Goal: Transaction & Acquisition: Download file/media

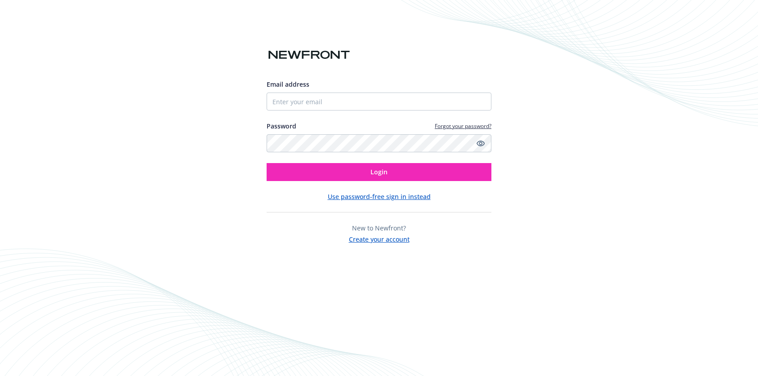
click at [285, 91] on div "Email address" at bounding box center [379, 95] width 225 height 31
click at [290, 97] on input "Email address" at bounding box center [379, 102] width 225 height 18
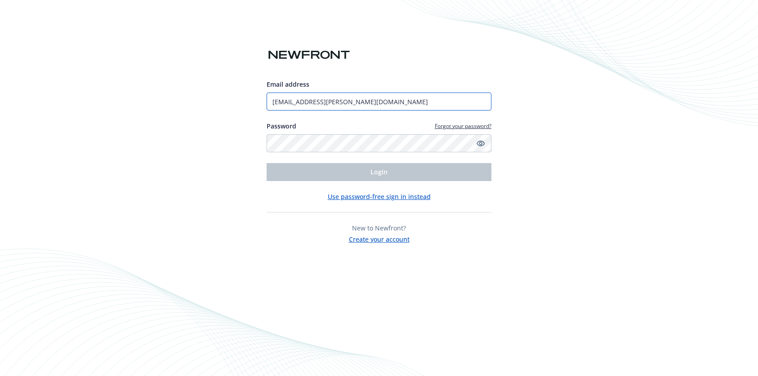
type input "[EMAIL_ADDRESS][PERSON_NAME][DOMAIN_NAME]"
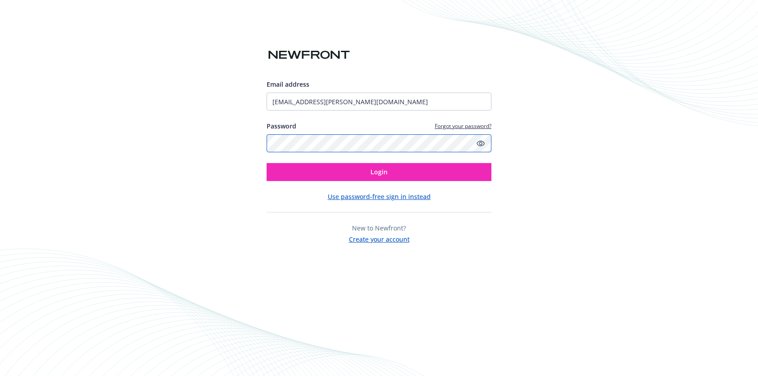
click at [267, 163] on button "Login" at bounding box center [379, 172] width 225 height 18
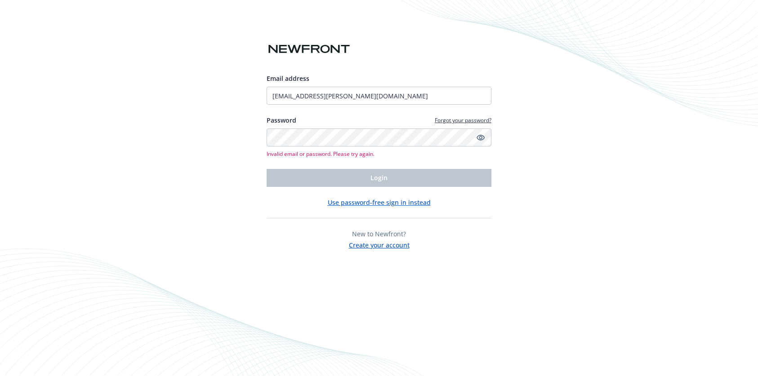
click at [244, 200] on div "Email address janellemorea@hazel.co Password Forgot your password? Invalid emai…" at bounding box center [379, 188] width 758 height 376
click at [361, 204] on button "Use password-free sign in instead" at bounding box center [379, 202] width 103 height 9
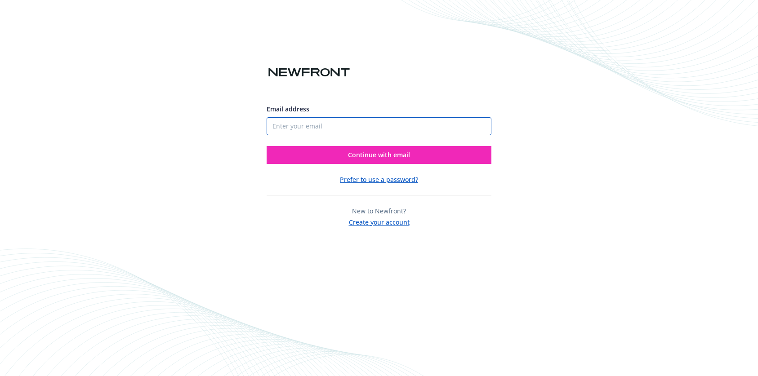
click at [390, 131] on input "Email address" at bounding box center [379, 126] width 225 height 18
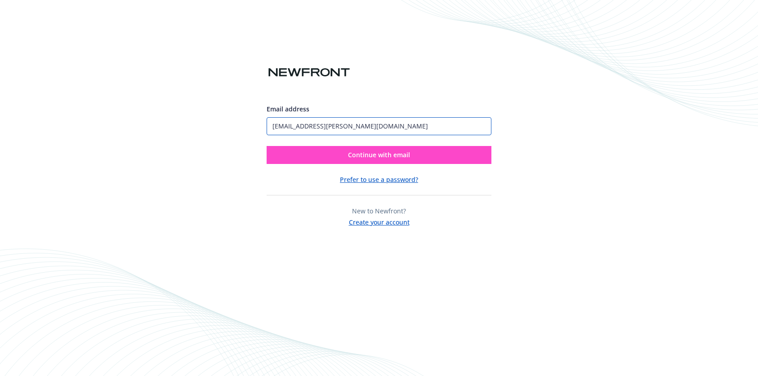
type input "[EMAIL_ADDRESS][PERSON_NAME][DOMAIN_NAME]"
click at [412, 158] on button "Continue with email" at bounding box center [379, 155] width 225 height 18
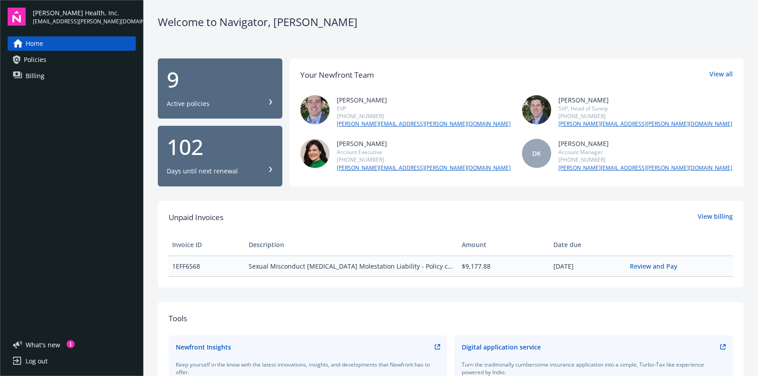
click at [54, 62] on link "Policies" at bounding box center [72, 60] width 128 height 14
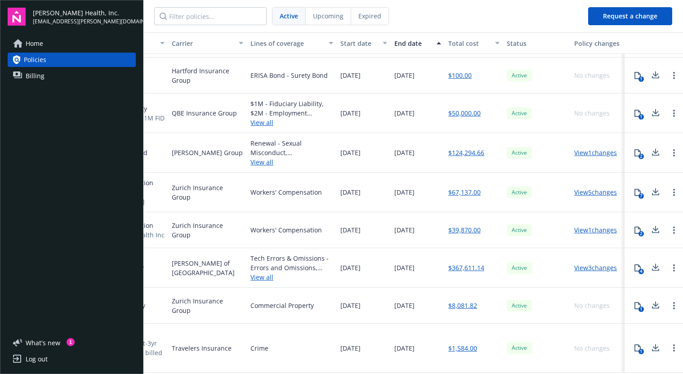
scroll to position [36, 209]
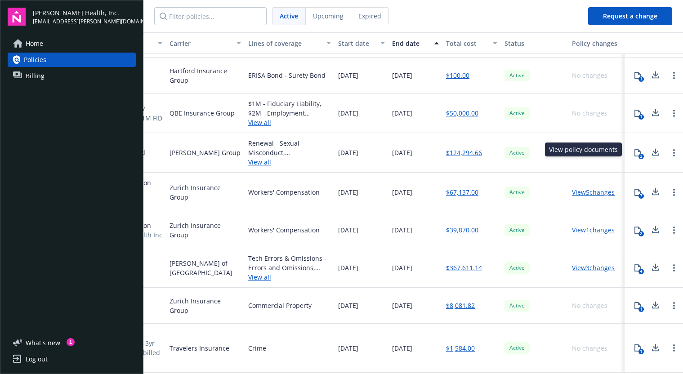
click at [634, 150] on icon at bounding box center [637, 152] width 7 height 7
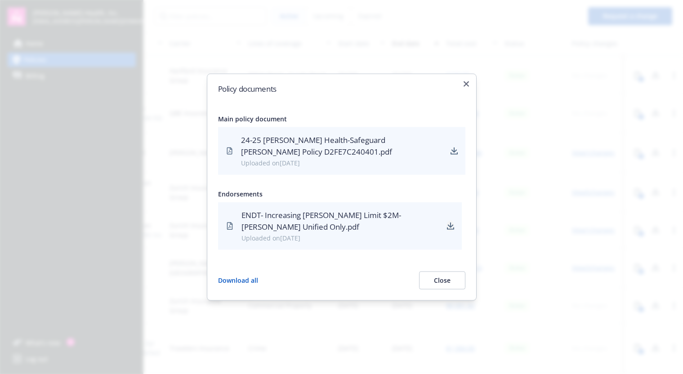
click at [447, 223] on icon "download" at bounding box center [450, 225] width 7 height 7
click at [338, 150] on div "24-25 [PERSON_NAME] Health-Safeguard [PERSON_NAME] Policy D2FE7C240401.pdf" at bounding box center [342, 146] width 203 height 24
click at [453, 153] on icon "download" at bounding box center [453, 153] width 7 height 2
click at [340, 216] on div "ENDT- Increasing [PERSON_NAME] Limit $2M-[PERSON_NAME] Unified Only.pdf" at bounding box center [340, 221] width 198 height 24
click at [451, 227] on icon "download" at bounding box center [450, 225] width 7 height 7
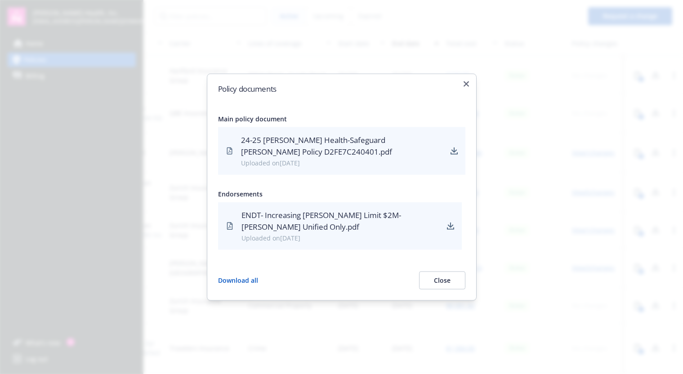
click at [442, 279] on button "Close" at bounding box center [442, 280] width 46 height 18
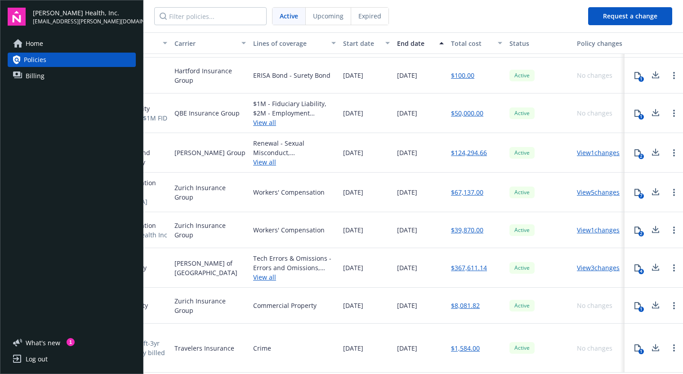
scroll to position [36, 203]
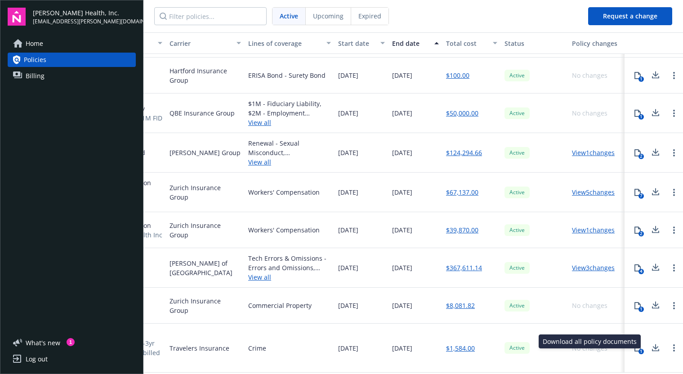
click at [650, 343] on icon at bounding box center [655, 348] width 11 height 11
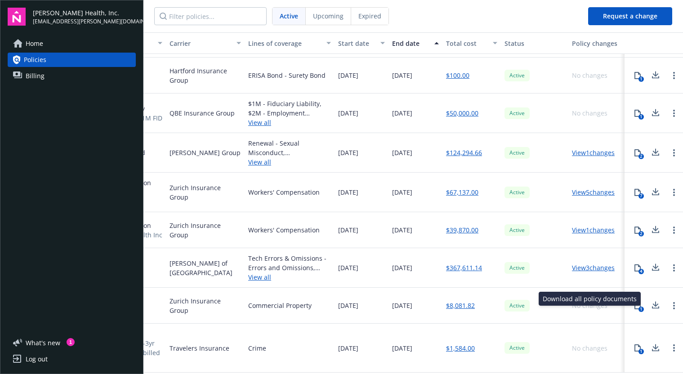
click at [653, 301] on icon at bounding box center [656, 303] width 6 height 5
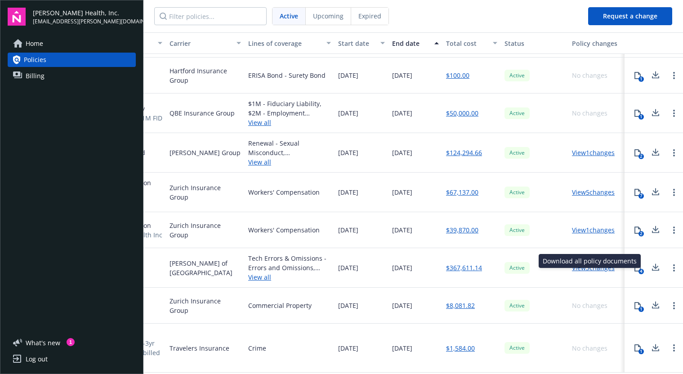
click at [653, 263] on icon at bounding box center [656, 265] width 6 height 5
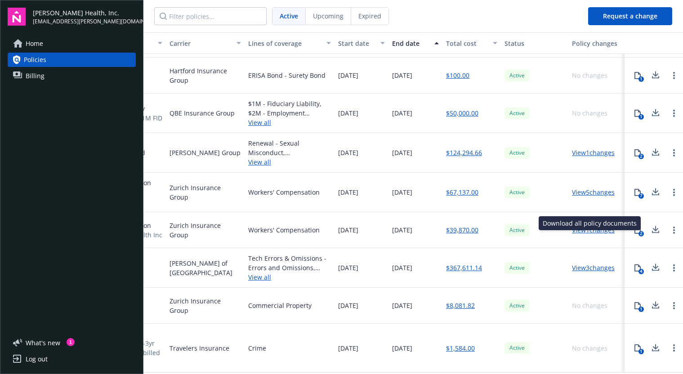
click at [650, 224] on icon at bounding box center [655, 229] width 11 height 11
click at [653, 188] on icon at bounding box center [656, 190] width 6 height 5
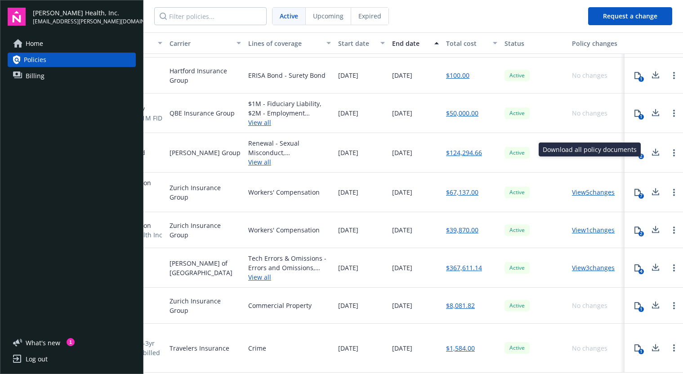
click at [653, 149] on icon at bounding box center [656, 150] width 6 height 5
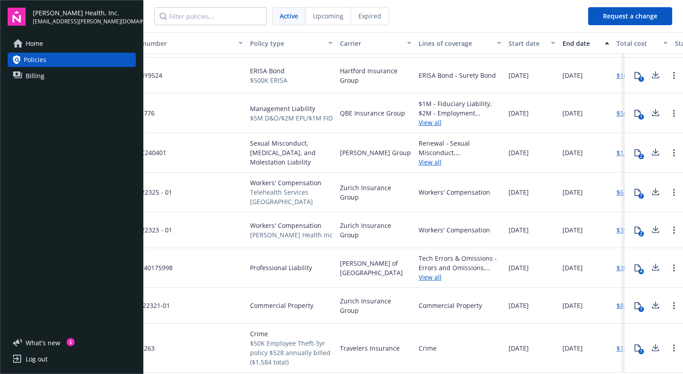
scroll to position [36, 32]
click at [252, 301] on span "Commercial Property" at bounding box center [281, 305] width 63 height 9
drag, startPoint x: 248, startPoint y: 298, endPoint x: 312, endPoint y: 300, distance: 63.4
click at [312, 300] on div "Commercial Property" at bounding box center [291, 306] width 90 height 36
copy span "Commercial Property"
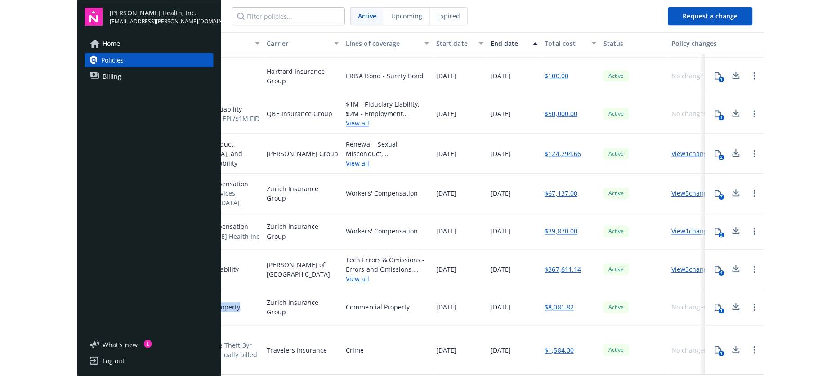
scroll to position [36, 209]
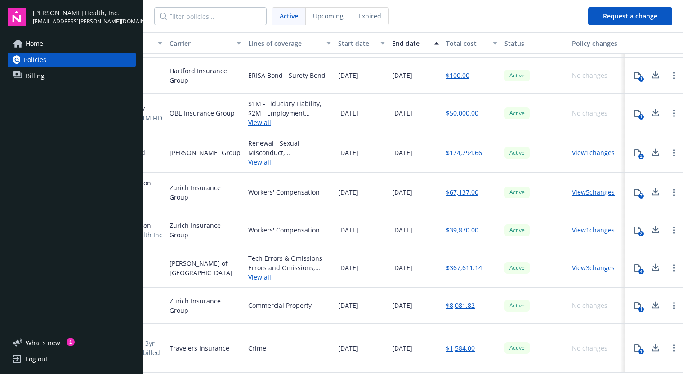
click at [601, 263] on link "View 3 changes" at bounding box center [593, 267] width 43 height 9
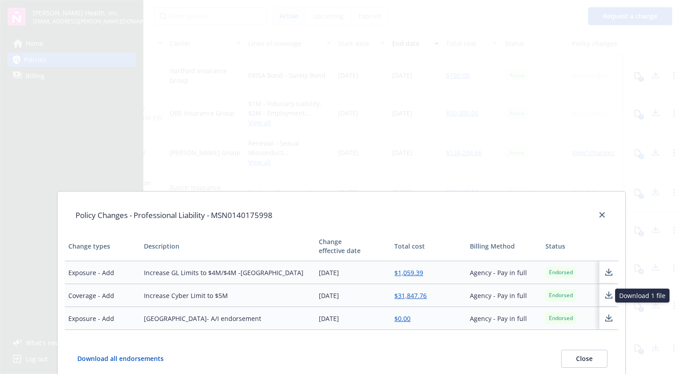
click at [606, 295] on icon at bounding box center [609, 293] width 6 height 5
click at [603, 318] on icon at bounding box center [608, 318] width 11 height 11
click at [599, 215] on icon "close" at bounding box center [601, 214] width 5 height 5
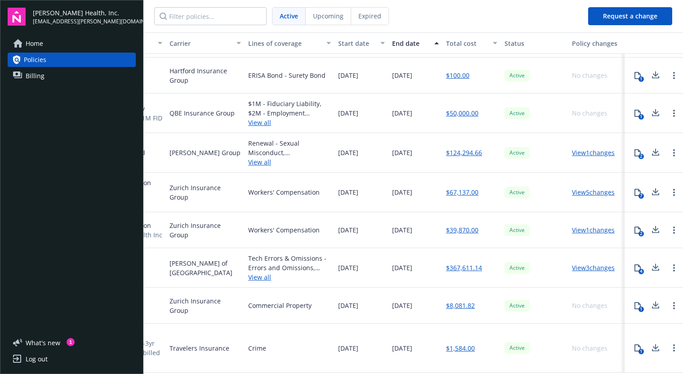
click at [591, 263] on link "View 3 changes" at bounding box center [593, 267] width 43 height 9
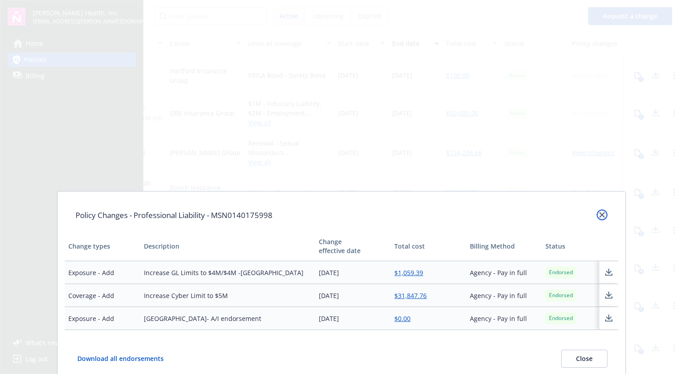
click at [599, 213] on icon "close" at bounding box center [601, 214] width 5 height 5
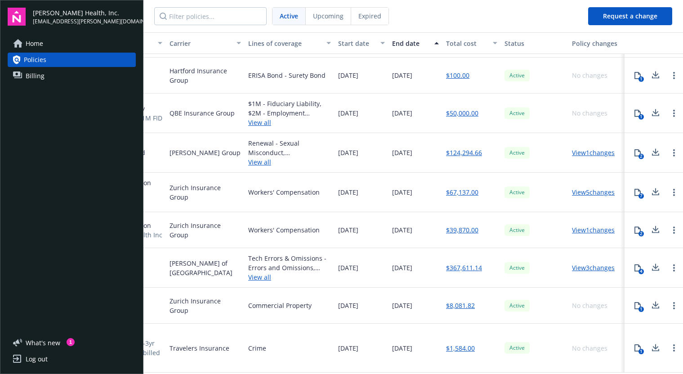
click at [593, 226] on link "View 1 changes" at bounding box center [593, 230] width 43 height 9
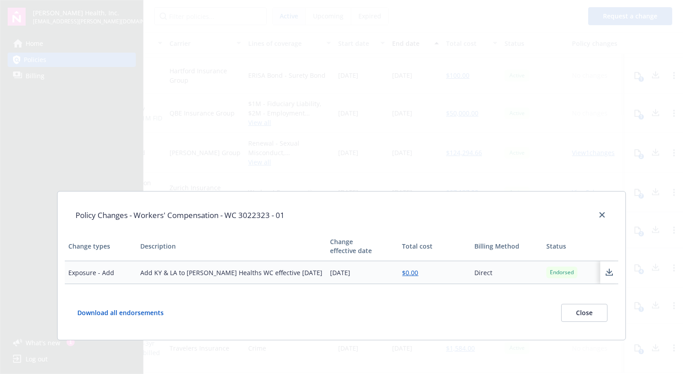
click at [589, 312] on button "Close" at bounding box center [584, 313] width 46 height 18
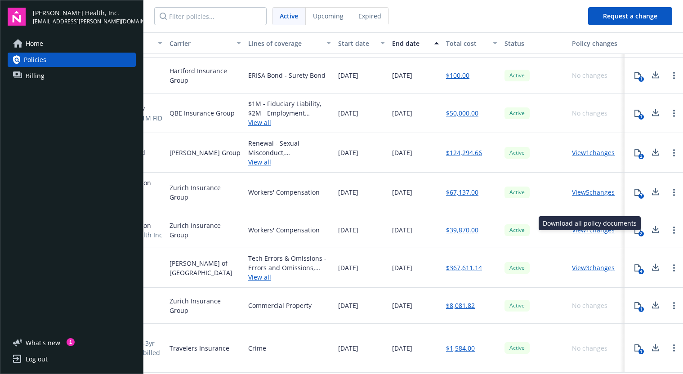
click at [650, 224] on icon at bounding box center [655, 229] width 11 height 11
click at [587, 188] on link "View 5 changes" at bounding box center [593, 192] width 43 height 9
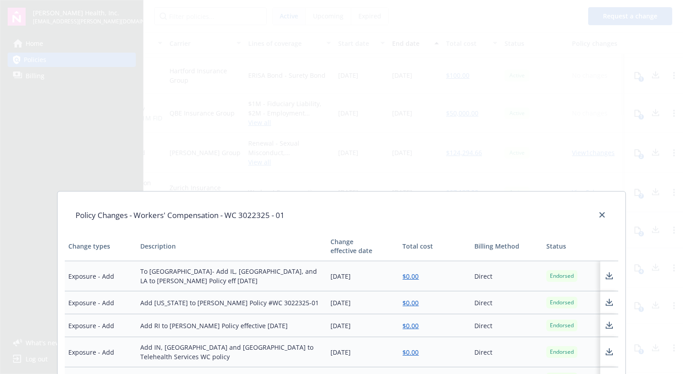
drag, startPoint x: 339, startPoint y: 195, endPoint x: 339, endPoint y: 170, distance: 25.2
click at [339, 172] on div "Policy Changes - Workers' Compensation - WC 3022325 - 01 Change types Descripti…" at bounding box center [341, 187] width 683 height 374
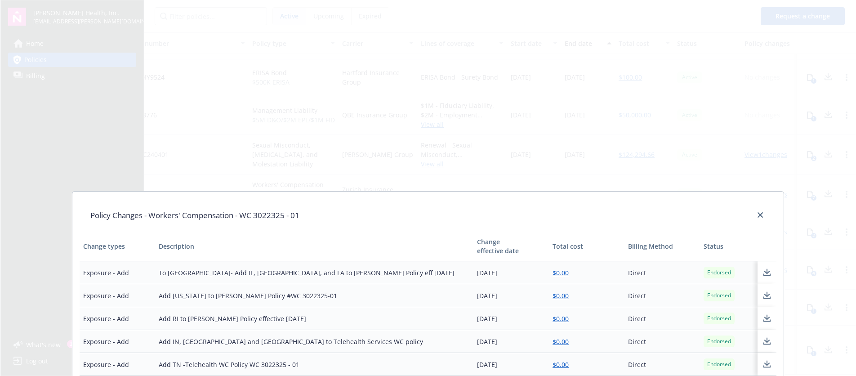
scroll to position [34, 36]
click at [464, 204] on div "Policy Changes - Workers' Compensation - WC 3022325 - 01" at bounding box center [428, 215] width 698 height 33
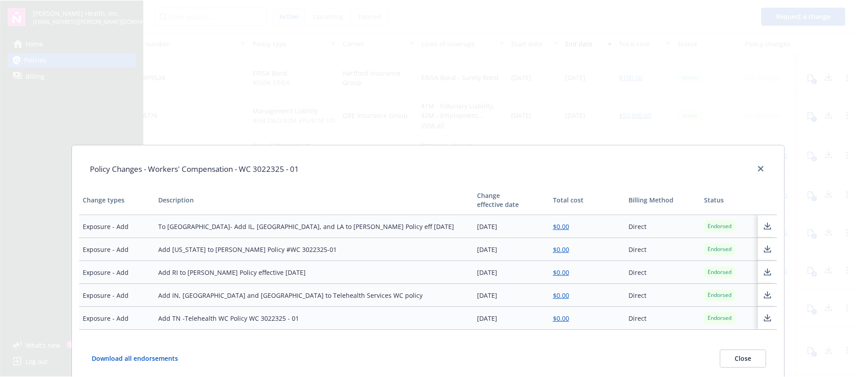
scroll to position [85, 0]
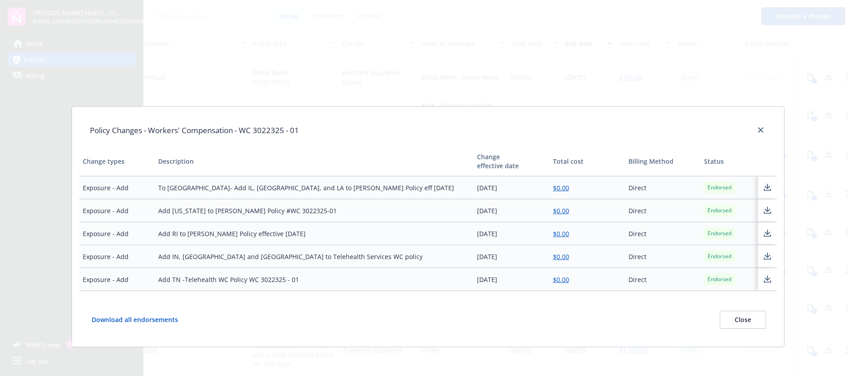
click at [758, 185] on icon at bounding box center [767, 187] width 11 height 11
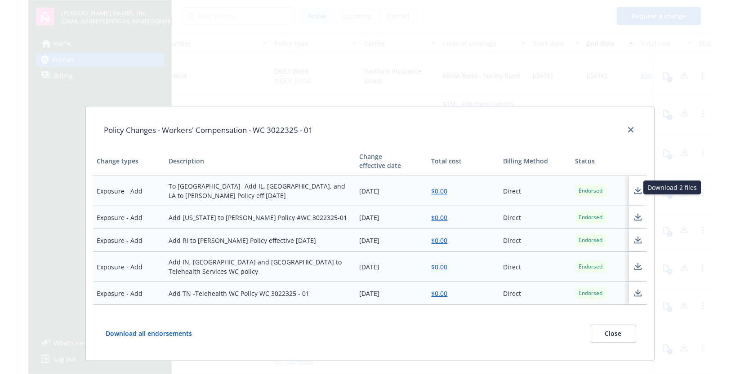
scroll to position [35, 36]
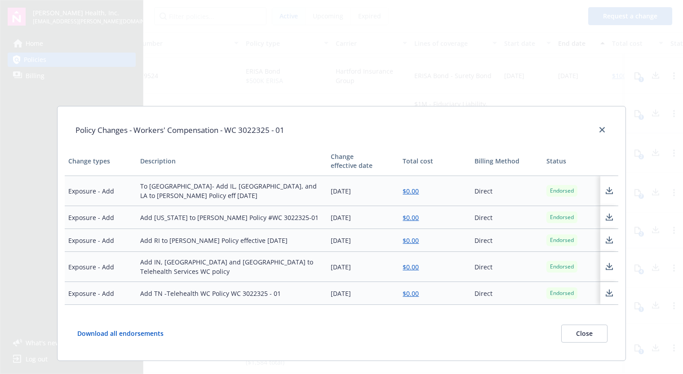
click at [607, 214] on icon at bounding box center [610, 216] width 6 height 5
drag, startPoint x: 140, startPoint y: 210, endPoint x: 283, endPoint y: 211, distance: 143.4
click at [283, 211] on td "Add [US_STATE] to [PERSON_NAME] Policy #WC 3022325-01" at bounding box center [232, 217] width 191 height 23
copy td "Add [US_STATE] to [PERSON_NAME] Policy #WC 3022325-01"
click at [607, 236] on icon at bounding box center [610, 238] width 6 height 5
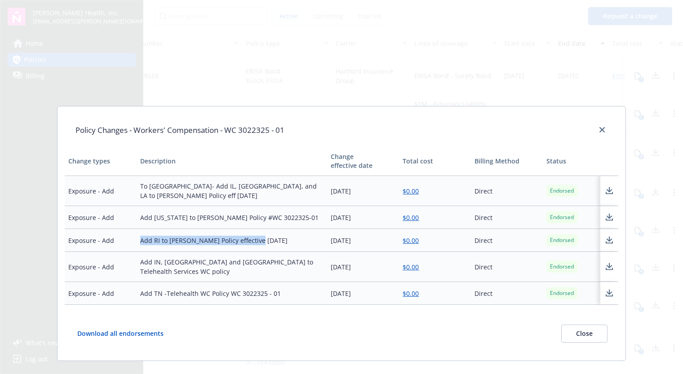
drag, startPoint x: 140, startPoint y: 234, endPoint x: 257, endPoint y: 237, distance: 116.9
click at [257, 237] on td "Add RI to [PERSON_NAME] Policy effective [DATE]" at bounding box center [232, 240] width 191 height 23
copy td "Add RI to [PERSON_NAME] Policy effective [DATE]"
drag, startPoint x: 603, startPoint y: 254, endPoint x: 607, endPoint y: 256, distance: 4.6
click at [604, 262] on icon at bounding box center [609, 267] width 11 height 11
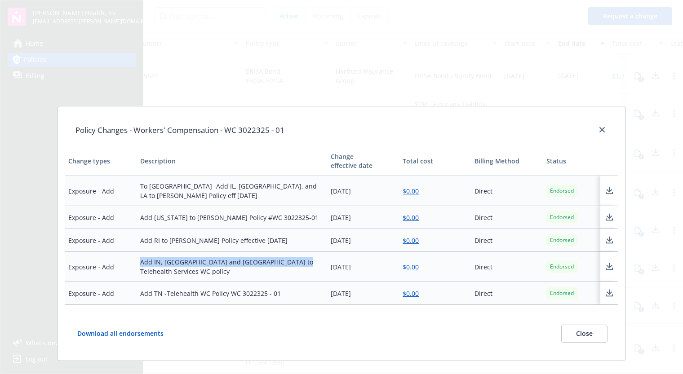
drag, startPoint x: 139, startPoint y: 257, endPoint x: 290, endPoint y: 258, distance: 150.2
click at [291, 262] on td "Add IN, [GEOGRAPHIC_DATA] and [GEOGRAPHIC_DATA] to Telehealth Services WC policy" at bounding box center [232, 267] width 191 height 30
copy td "Add IN, [GEOGRAPHIC_DATA] and [GEOGRAPHIC_DATA] to Telehealth Services WC policy"
click at [607, 290] on icon at bounding box center [610, 292] width 6 height 5
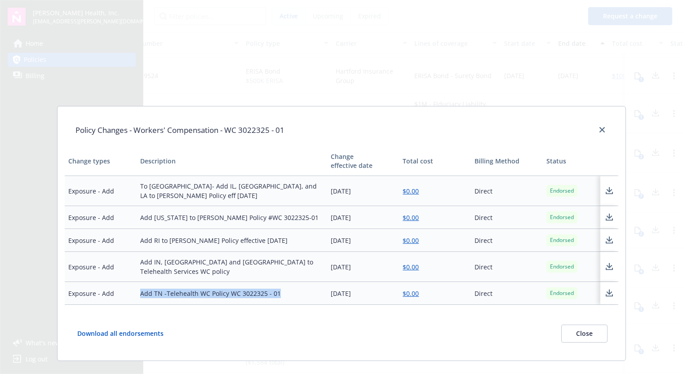
drag, startPoint x: 140, startPoint y: 279, endPoint x: 285, endPoint y: 279, distance: 145.2
click at [285, 282] on td "Add TN -Telehealth WC Policy WC 3022325 - 01" at bounding box center [232, 293] width 191 height 23
copy td "Add TN -Telehealth WC Policy WC 3022325 - 01"
click at [606, 288] on icon at bounding box center [609, 293] width 11 height 11
click at [600, 129] on icon "close" at bounding box center [602, 129] width 5 height 5
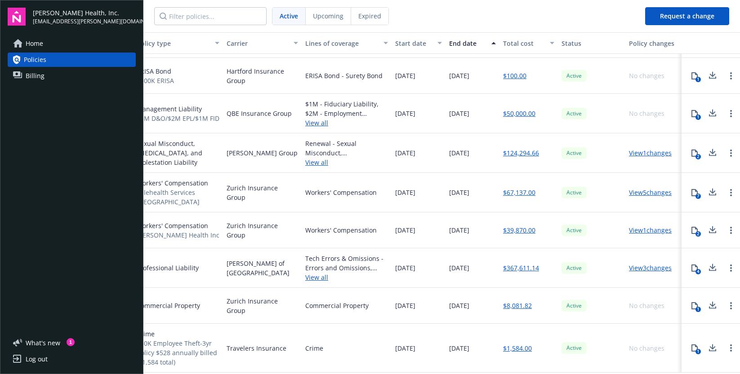
scroll to position [35, 152]
click at [642, 226] on link "View 1 changes" at bounding box center [650, 230] width 43 height 9
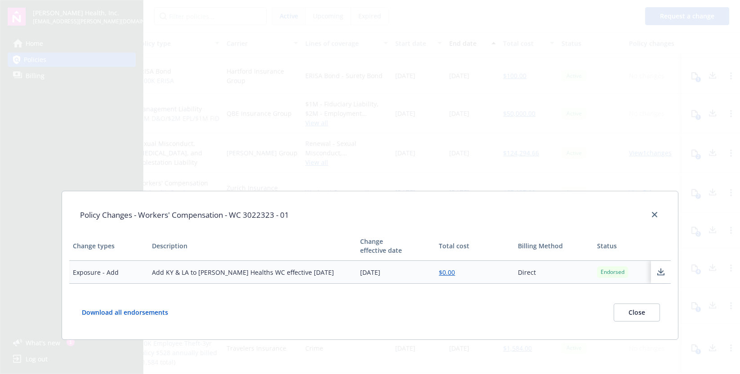
click at [658, 273] on icon at bounding box center [660, 272] width 11 height 11
drag, startPoint x: 158, startPoint y: 272, endPoint x: 296, endPoint y: 277, distance: 138.1
click at [296, 277] on td "Add KY & LA to [PERSON_NAME] Healths WC effective [DATE]" at bounding box center [252, 272] width 208 height 23
copy td "Add KY & LA to [PERSON_NAME] Healths WC effective [DATE]"
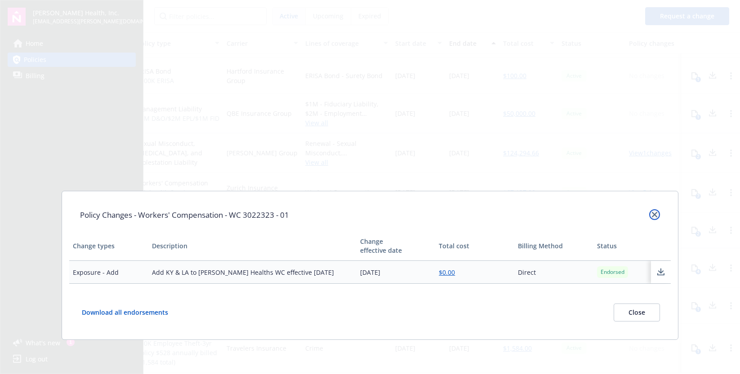
click at [654, 213] on icon "close" at bounding box center [654, 214] width 5 height 5
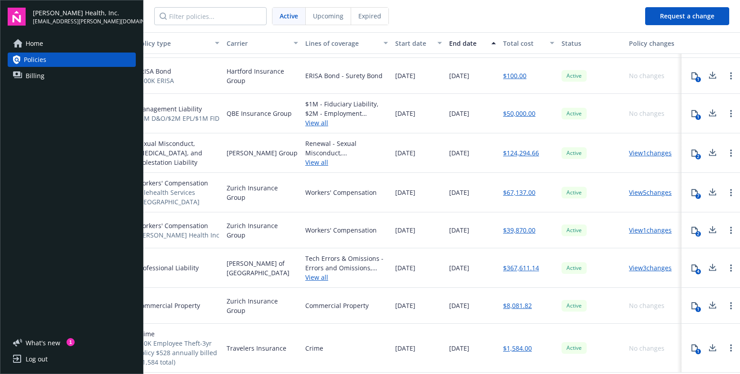
click at [633, 264] on link "View 3 changes" at bounding box center [650, 268] width 43 height 9
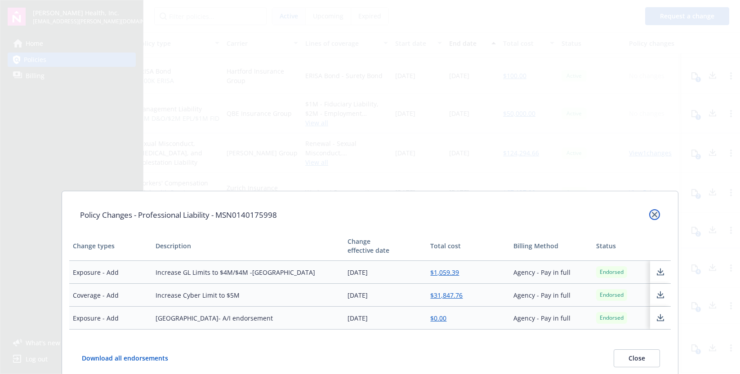
click at [652, 213] on icon "close" at bounding box center [654, 214] width 5 height 5
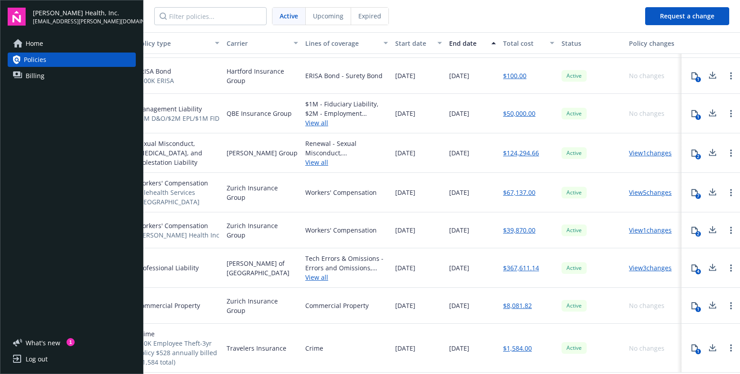
click at [636, 189] on link "View 5 changes" at bounding box center [650, 192] width 43 height 9
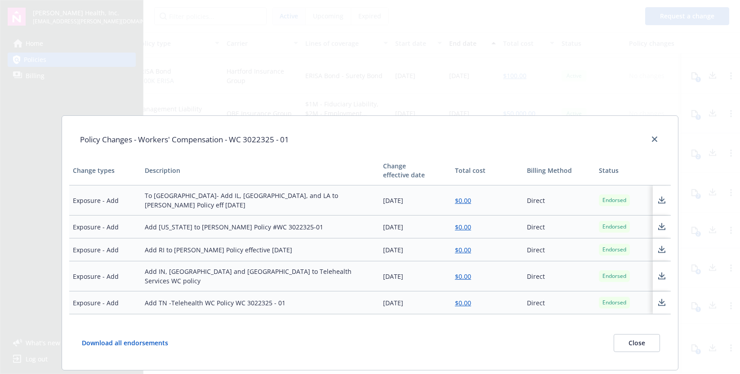
scroll to position [82, 0]
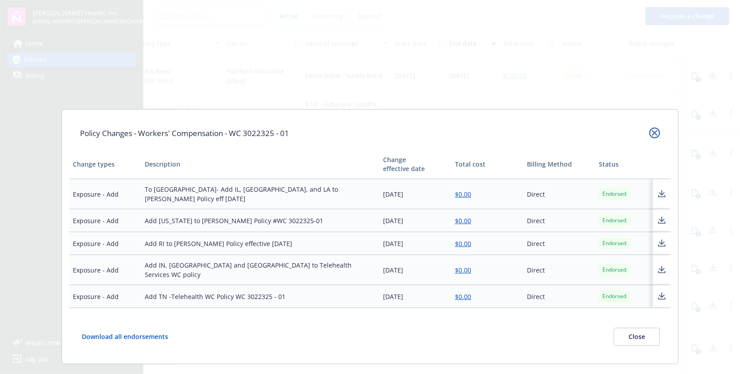
click at [652, 134] on icon "close" at bounding box center [654, 132] width 5 height 5
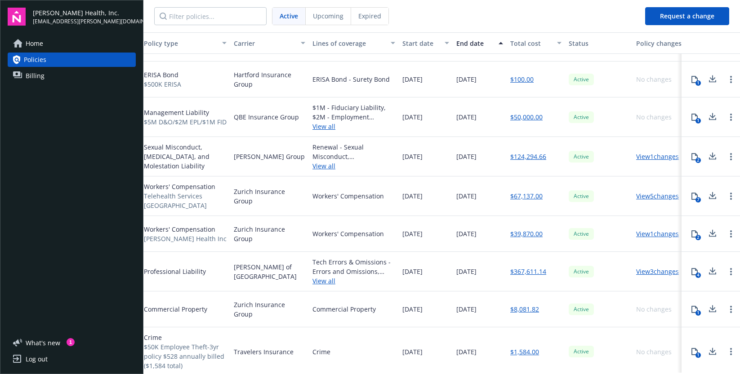
scroll to position [28, 141]
click at [646, 269] on link "View 3 changes" at bounding box center [654, 271] width 43 height 9
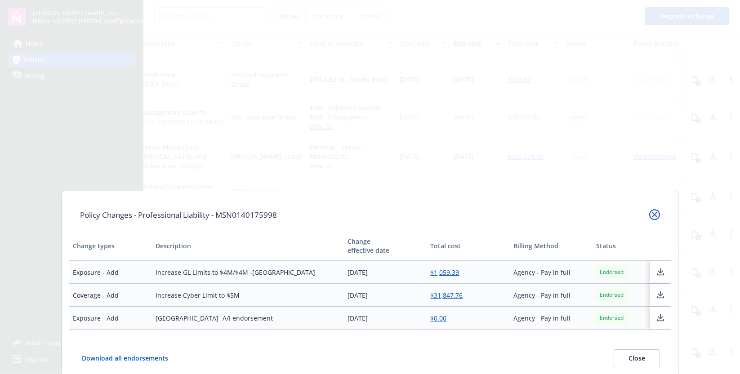
click at [652, 213] on icon "close" at bounding box center [654, 214] width 5 height 5
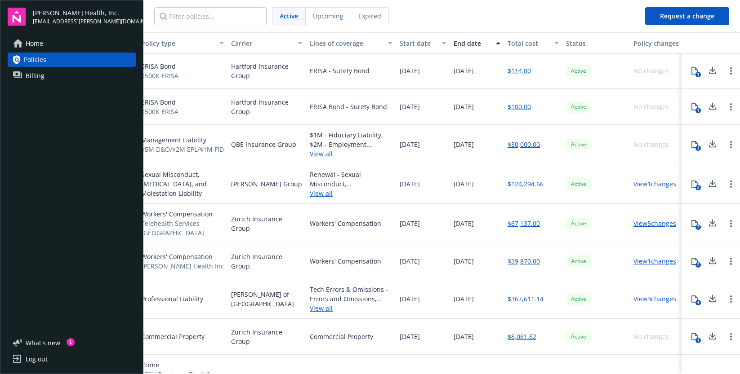
scroll to position [0, 141]
click at [707, 146] on icon at bounding box center [712, 145] width 11 height 11
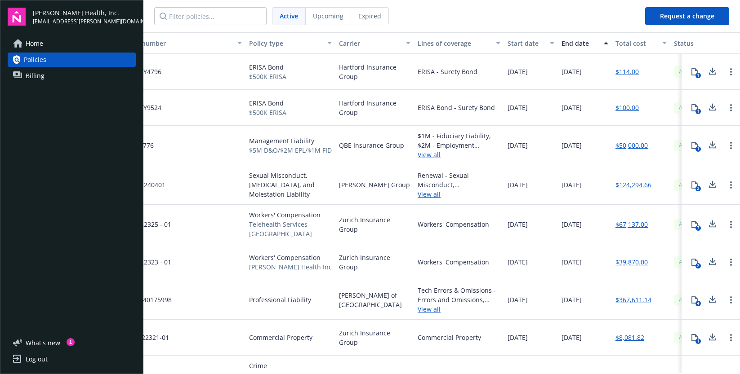
scroll to position [0, 0]
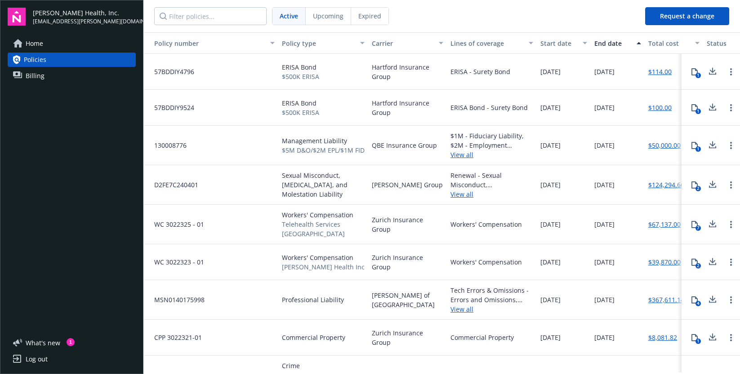
click at [282, 141] on span "Management Liability" at bounding box center [323, 140] width 83 height 9
drag, startPoint x: 282, startPoint y: 141, endPoint x: 347, endPoint y: 141, distance: 64.3
click at [347, 141] on span "Management Liability" at bounding box center [323, 140] width 83 height 9
copy span "Management Liability"
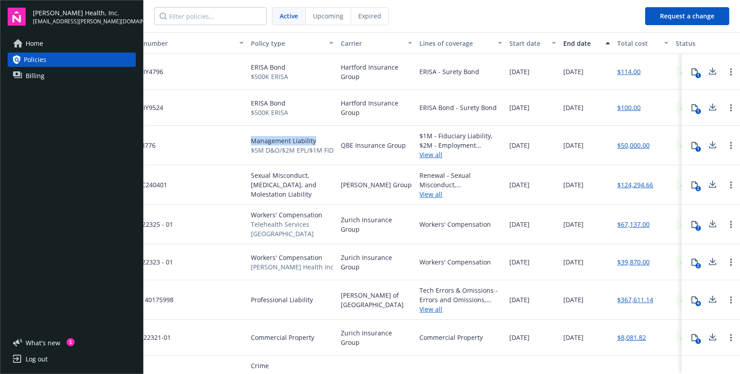
scroll to position [0, 29]
click at [708, 108] on icon at bounding box center [712, 107] width 11 height 11
click at [250, 103] on div "ERISA Bond $500K ERISA" at bounding box center [295, 108] width 90 height 36
drag, startPoint x: 254, startPoint y: 102, endPoint x: 289, endPoint y: 103, distance: 35.5
click at [289, 103] on span "ERISA Bond" at bounding box center [271, 102] width 37 height 9
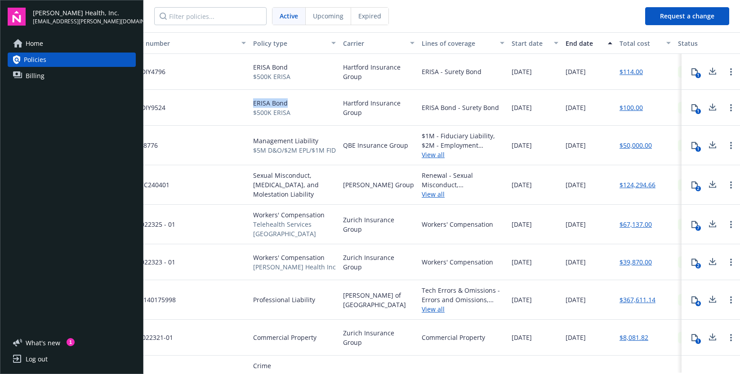
copy span "ERISA Bond"
click at [707, 69] on icon at bounding box center [712, 71] width 11 height 11
click at [253, 66] on span "ERISA Bond" at bounding box center [271, 66] width 37 height 9
drag, startPoint x: 252, startPoint y: 66, endPoint x: 286, endPoint y: 68, distance: 34.2
click at [286, 68] on div "ERISA Bond $500K ERISA" at bounding box center [295, 72] width 90 height 36
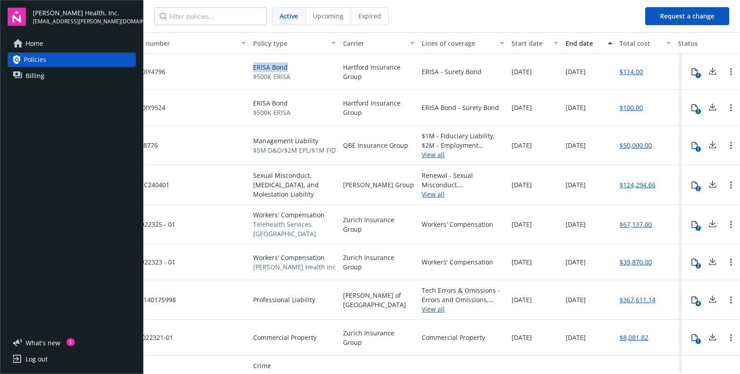
copy span "ERISA Bond"
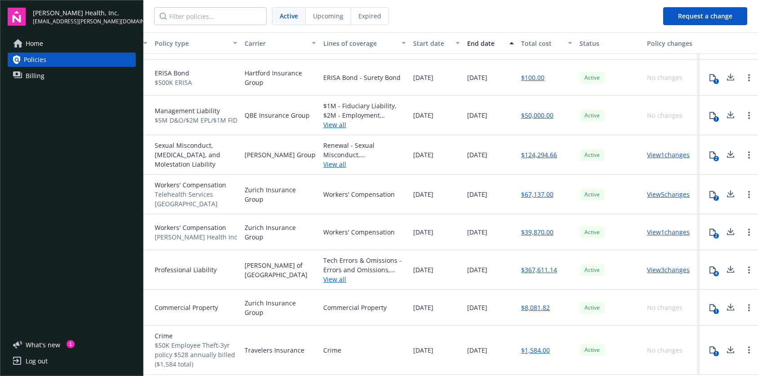
scroll to position [33, 134]
click at [709, 191] on icon at bounding box center [712, 194] width 7 height 7
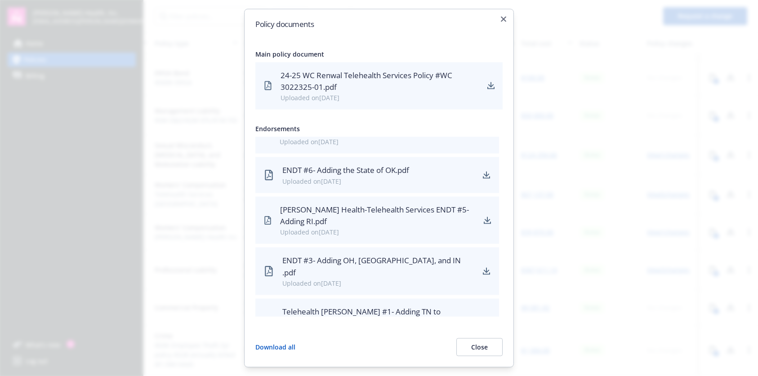
scroll to position [88, 0]
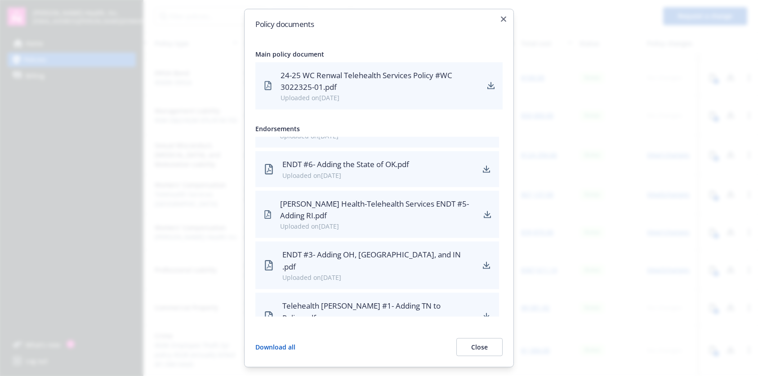
click at [341, 211] on div "[PERSON_NAME] Health-Telehealth Services ENDT #5- Adding RI.pdf" at bounding box center [378, 210] width 196 height 24
click at [396, 214] on div "[PERSON_NAME] Health-Telehealth Services ENDT #5- Adding RI.pdf" at bounding box center [378, 210] width 196 height 24
click at [484, 215] on icon "download" at bounding box center [487, 214] width 7 height 7
click at [503, 19] on icon "button" at bounding box center [503, 18] width 5 height 5
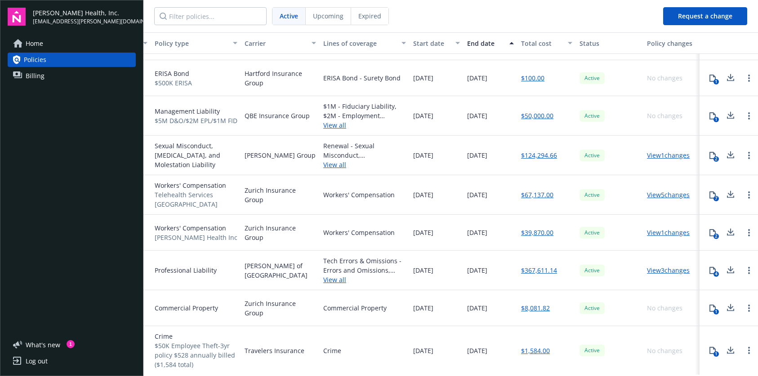
scroll to position [33, 134]
click at [728, 151] on icon at bounding box center [731, 153] width 6 height 5
